Goal: Answer question/provide support

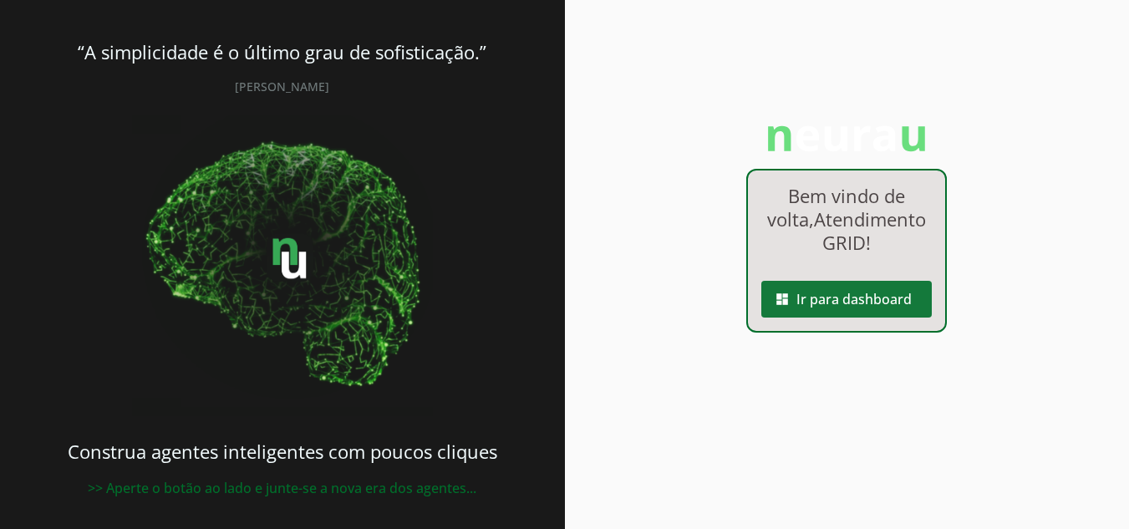
click at [867, 319] on span at bounding box center [846, 299] width 170 height 40
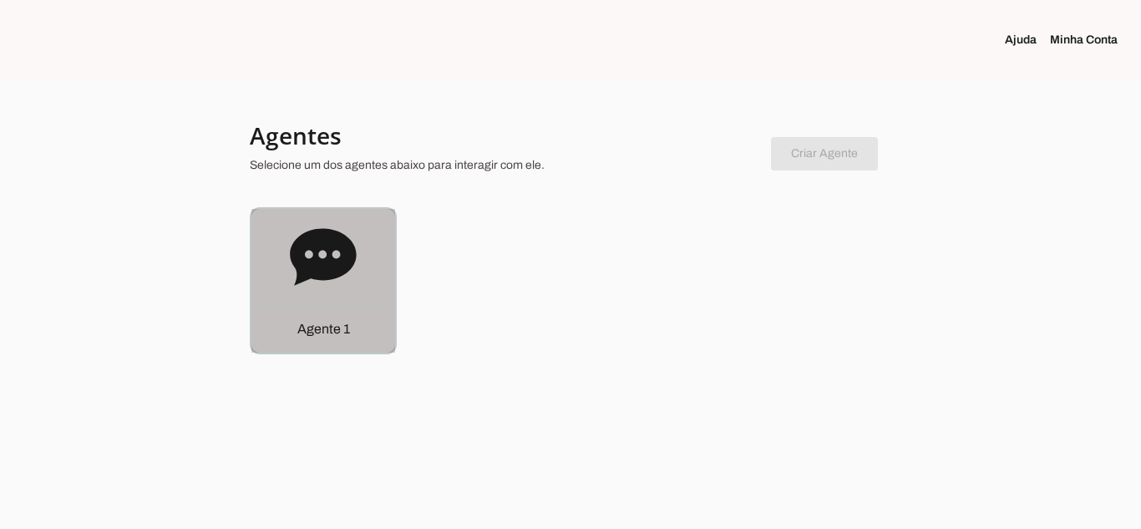
click at [318, 248] on icon at bounding box center [323, 256] width 66 height 57
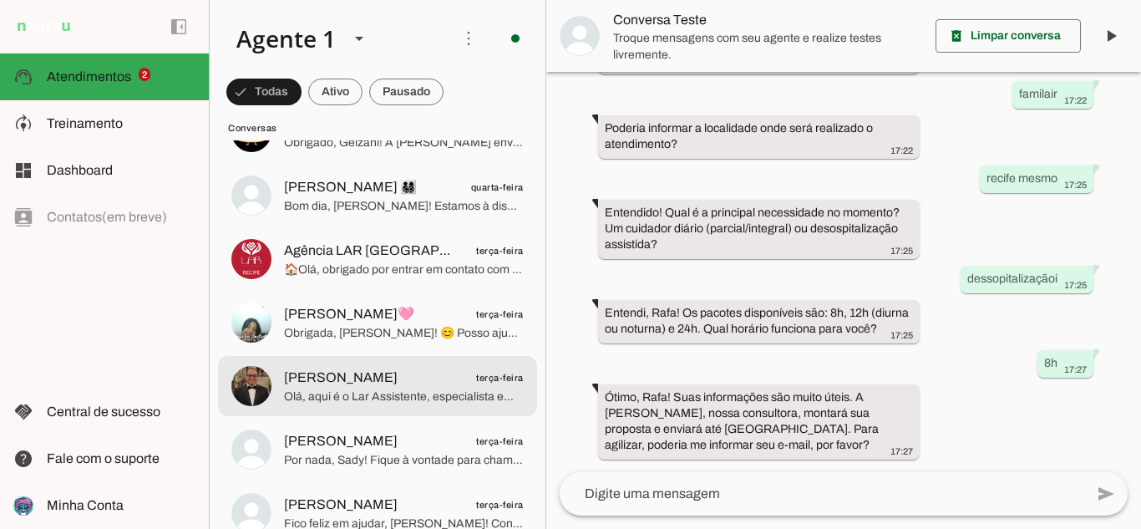
scroll to position [752, 0]
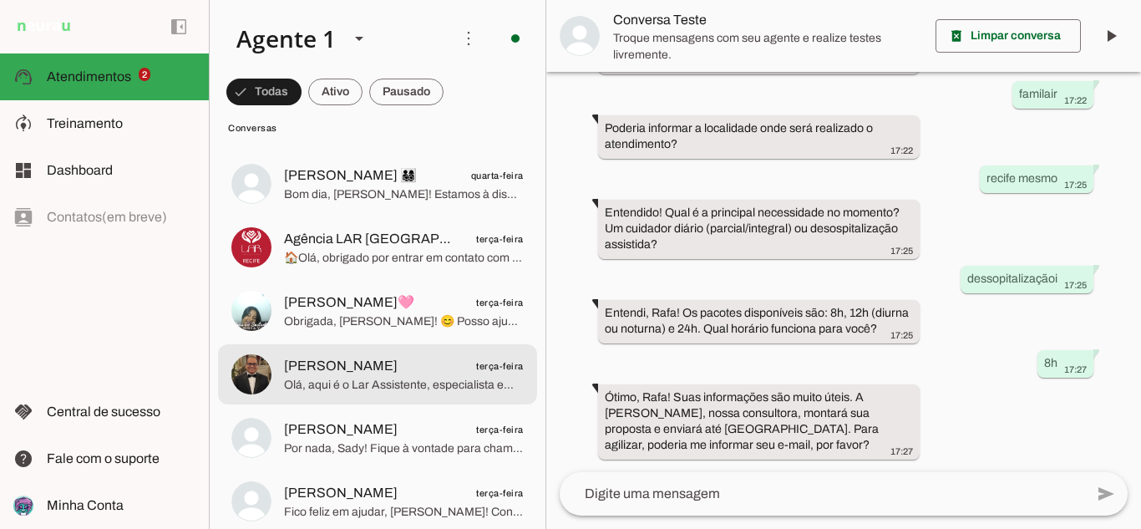
drag, startPoint x: 385, startPoint y: 361, endPoint x: 395, endPoint y: 359, distance: 10.2
click at [385, 361] on span "[PERSON_NAME]" at bounding box center [341, 366] width 114 height 20
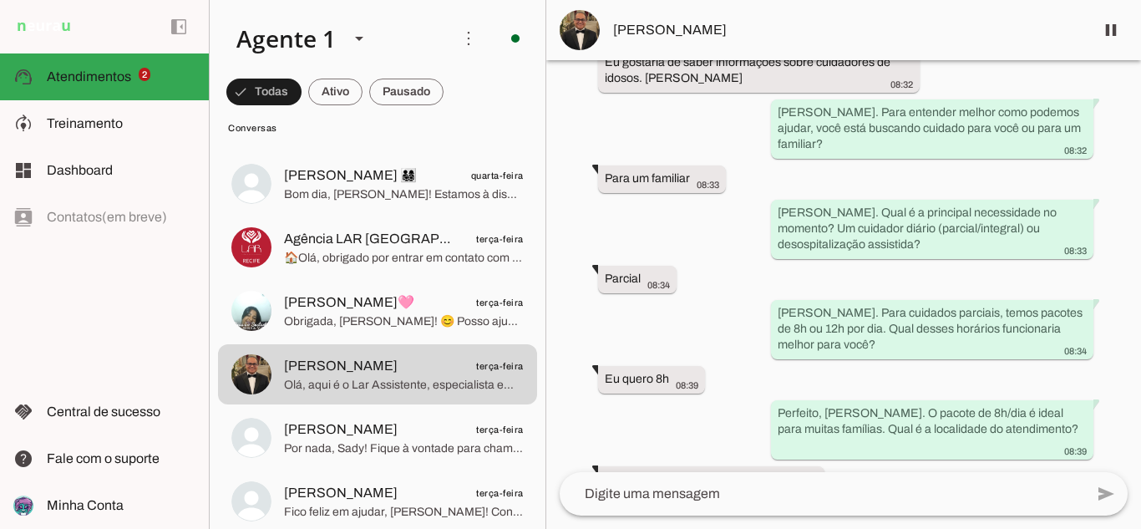
scroll to position [199, 0]
